Goal: Transaction & Acquisition: Purchase product/service

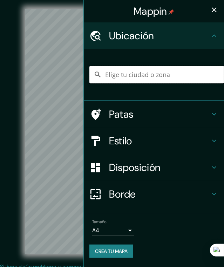
click at [118, 75] on input "Elige tu ciudad o zona" at bounding box center [156, 74] width 134 height 17
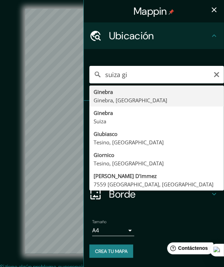
type input "Ginebra, Ginebra, [GEOGRAPHIC_DATA]"
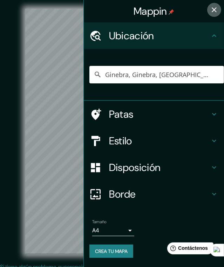
click at [212, 11] on icon "button" at bounding box center [213, 9] width 5 height 5
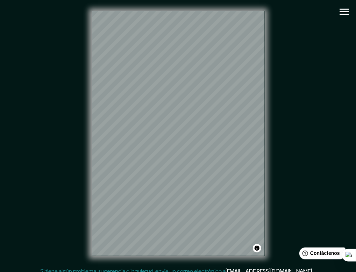
click at [228, 13] on icon "button" at bounding box center [344, 12] width 12 height 12
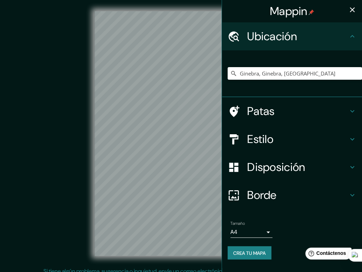
click at [228, 233] on body "Mappin Ubicación Ginebra, Ginebra, Suiza Patas Estilo Disposición Borde Elige u…" at bounding box center [181, 136] width 362 height 272
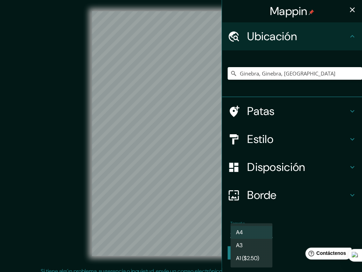
click at [228, 242] on li "A3" at bounding box center [251, 245] width 42 height 13
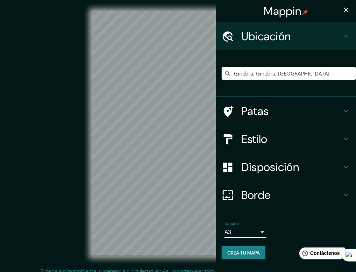
click at [228, 229] on body "Mappin Ubicación Ginebra, Ginebra, Suiza Patas Estilo Disposición Borde Elige u…" at bounding box center [178, 136] width 356 height 272
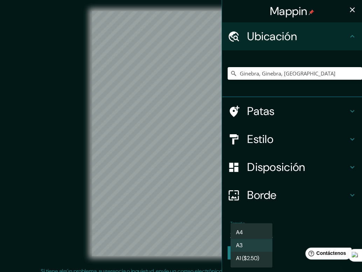
click at [228, 258] on font "A1 ($2.50)" at bounding box center [247, 258] width 23 height 7
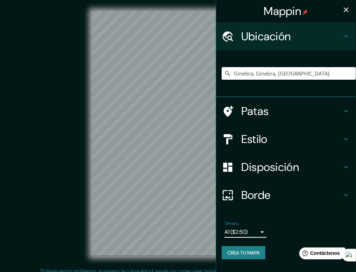
click at [228, 6] on icon "button" at bounding box center [346, 10] width 8 height 8
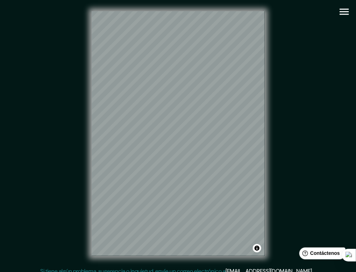
click at [228, 12] on icon "button" at bounding box center [344, 12] width 9 height 6
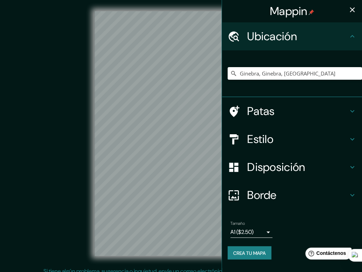
click at [228, 232] on body "Mappin Ubicación Ginebra, Ginebra, Suiza Patas Estilo Disposición Borde Elige u…" at bounding box center [181, 136] width 362 height 272
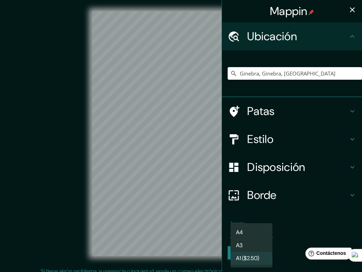
click at [228, 240] on li "A3" at bounding box center [251, 245] width 42 height 13
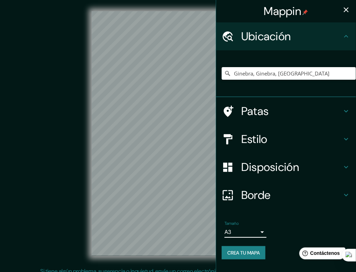
click at [228, 13] on icon "button" at bounding box center [346, 10] width 8 height 8
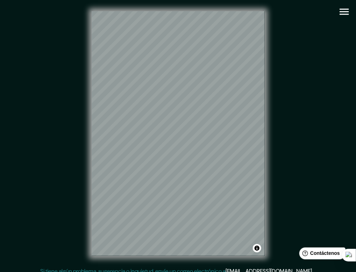
click at [228, 14] on icon "button" at bounding box center [344, 12] width 9 height 6
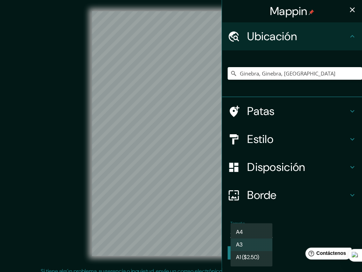
click at [228, 234] on body "Mappin Ubicación Ginebra, Ginebra, Suiza Patas Estilo Disposición Borde Elige u…" at bounding box center [181, 136] width 362 height 272
click at [228, 232] on li "A4" at bounding box center [251, 232] width 42 height 13
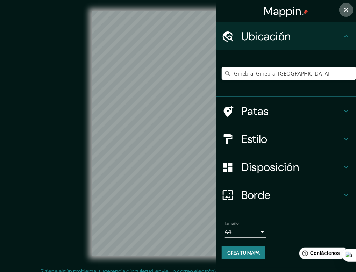
click at [228, 9] on icon "button" at bounding box center [346, 10] width 8 height 8
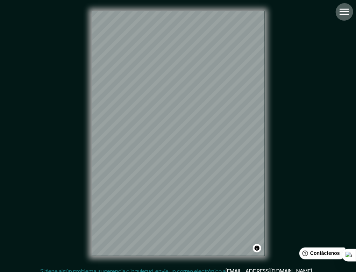
click at [228, 6] on icon "button" at bounding box center [344, 12] width 12 height 12
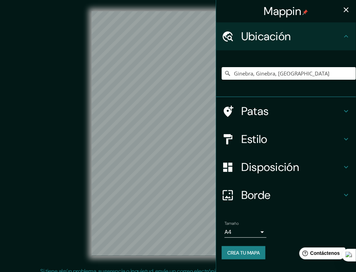
click at [228, 114] on h4 "Patas" at bounding box center [291, 111] width 101 height 14
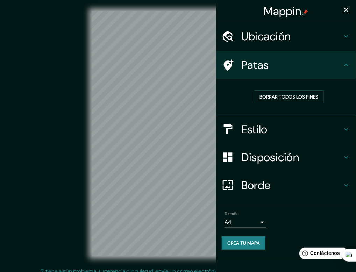
click at [228, 67] on h4 "Patas" at bounding box center [291, 65] width 101 height 14
click at [228, 130] on h4 "Estilo" at bounding box center [291, 129] width 101 height 14
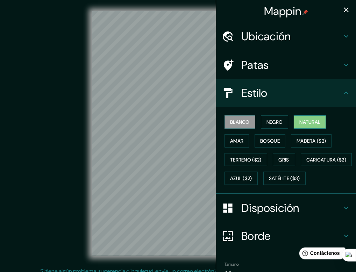
click at [228, 122] on font "Natural" at bounding box center [309, 122] width 21 height 6
click at [228, 136] on font "Amar" at bounding box center [236, 140] width 13 height 9
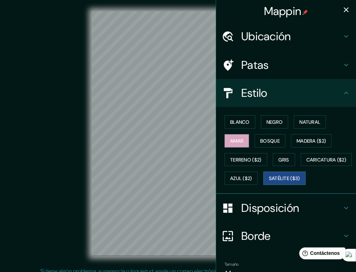
click at [228, 183] on font "Satélite ($3)" at bounding box center [284, 178] width 31 height 9
click at [228, 162] on font "Terreno ($2)" at bounding box center [245, 160] width 31 height 6
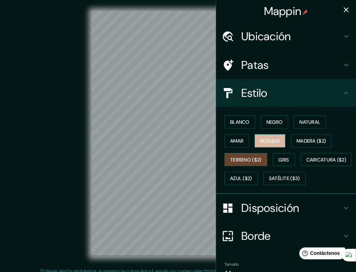
click at [228, 138] on font "Bosque" at bounding box center [270, 141] width 20 height 6
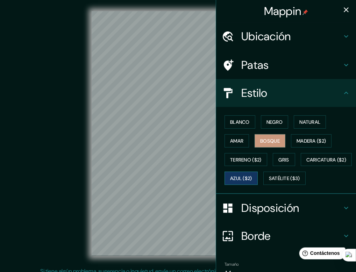
click at [228, 182] on button "Azul ($2)" at bounding box center [241, 178] width 33 height 13
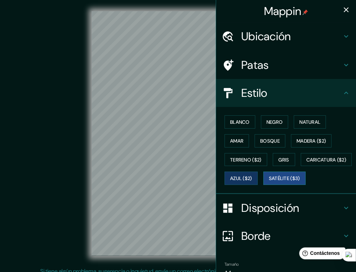
click at [228, 182] on font "Satélite ($3)" at bounding box center [284, 179] width 31 height 6
click at [228, 176] on font "Azul ($2)" at bounding box center [241, 179] width 22 height 6
click at [228, 155] on font "Gris" at bounding box center [284, 159] width 10 height 9
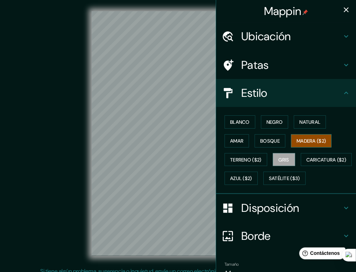
click at [228, 142] on font "Madera ($2)" at bounding box center [311, 141] width 29 height 6
click at [228, 116] on button "Natural" at bounding box center [310, 121] width 32 height 13
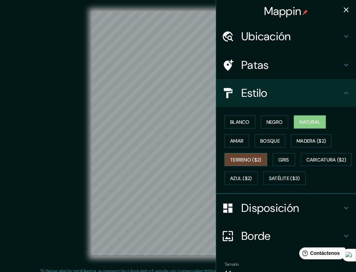
click at [228, 158] on font "Terreno ($2)" at bounding box center [245, 160] width 31 height 6
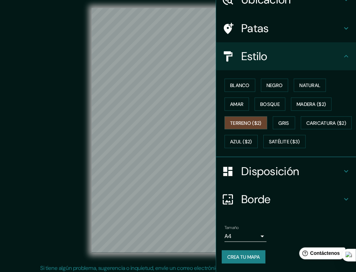
scroll to position [6, 0]
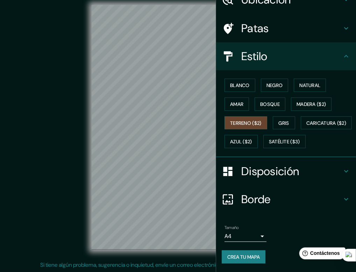
click at [228, 186] on div "Borde" at bounding box center [286, 199] width 140 height 28
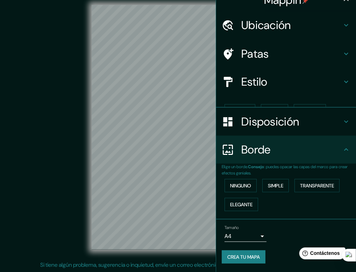
scroll to position [0, 0]
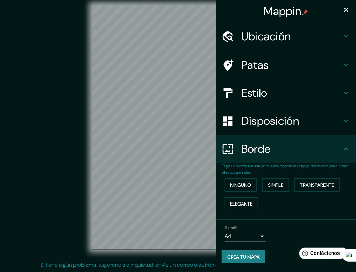
click at [228, 165] on font ": puedes opacar las capas del marco para crear efectos geniales." at bounding box center [285, 169] width 126 height 12
click at [228, 152] on h4 "Borde" at bounding box center [291, 149] width 101 height 14
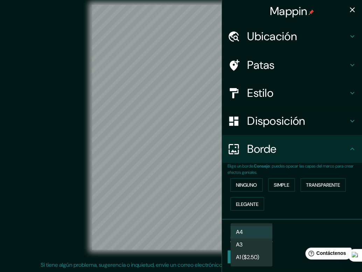
click at [228, 235] on body "Mappin Ubicación Ginebra, Ginebra, Suiza Patas Estilo Disposición Borde Elige u…" at bounding box center [181, 130] width 362 height 272
click at [228, 234] on div at bounding box center [181, 136] width 362 height 272
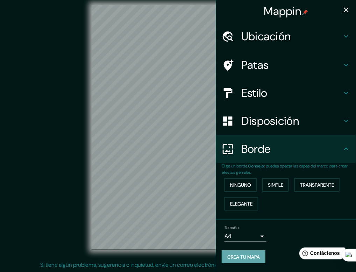
click at [228, 259] on font "Crea tu mapa" at bounding box center [243, 257] width 33 height 6
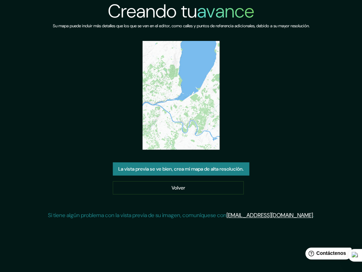
click at [215, 168] on font "La vista previa se ve bien, crea mi mapa de alta resolución." at bounding box center [180, 169] width 125 height 6
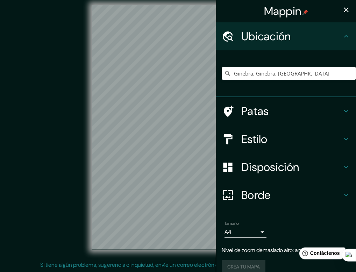
click at [255, 112] on font "Patas" at bounding box center [255, 111] width 28 height 15
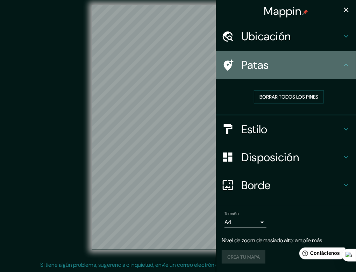
click at [261, 72] on div "Patas" at bounding box center [286, 65] width 140 height 28
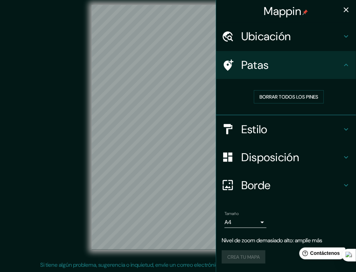
click at [264, 160] on font "Disposición" at bounding box center [270, 157] width 58 height 15
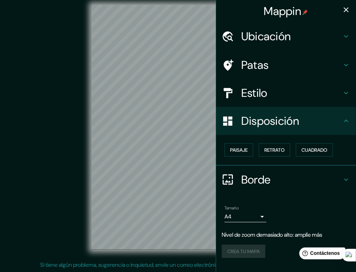
click at [267, 100] on div "Estilo" at bounding box center [286, 93] width 140 height 28
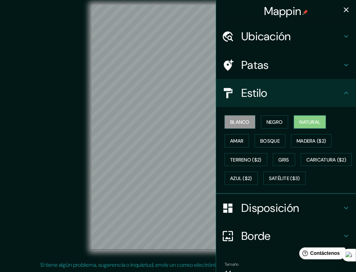
click at [300, 119] on font "Natural" at bounding box center [309, 122] width 21 height 6
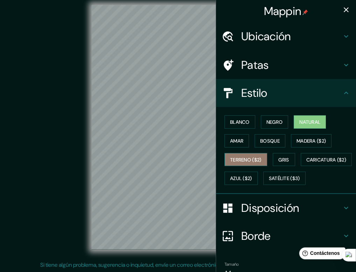
click at [258, 164] on button "Terreno ($2)" at bounding box center [246, 159] width 43 height 13
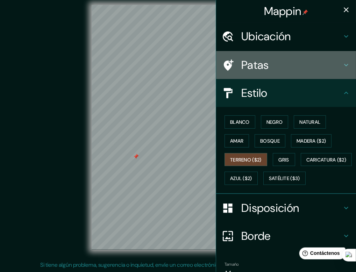
click at [283, 68] on h4 "Patas" at bounding box center [291, 65] width 101 height 14
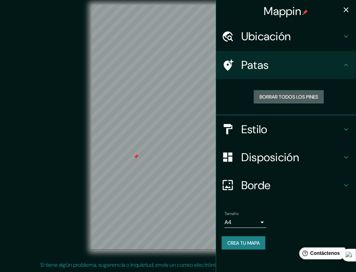
click at [273, 95] on font "Borrar todos los pines" at bounding box center [289, 97] width 59 height 6
click at [307, 65] on h4 "Patas" at bounding box center [291, 65] width 101 height 14
click at [80, 165] on div "© Mapbox © OpenStreetMap Improve this map" at bounding box center [178, 127] width 320 height 245
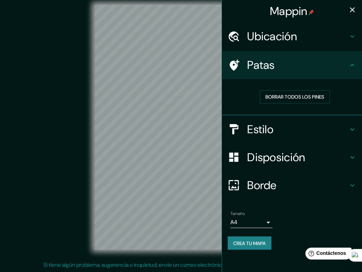
click at [259, 225] on body "Mappin Ubicación Ginebra, Ginebra, Suiza Patas Borrar todos los pines Estilo Di…" at bounding box center [181, 130] width 362 height 272
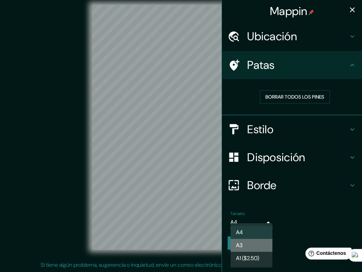
click at [250, 246] on li "A3" at bounding box center [251, 245] width 42 height 13
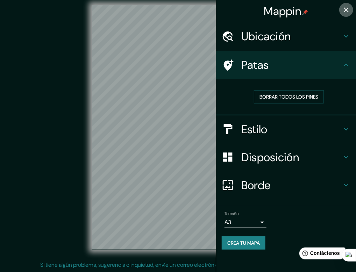
click at [348, 13] on icon "button" at bounding box center [346, 10] width 8 height 8
